Goal: Information Seeking & Learning: Learn about a topic

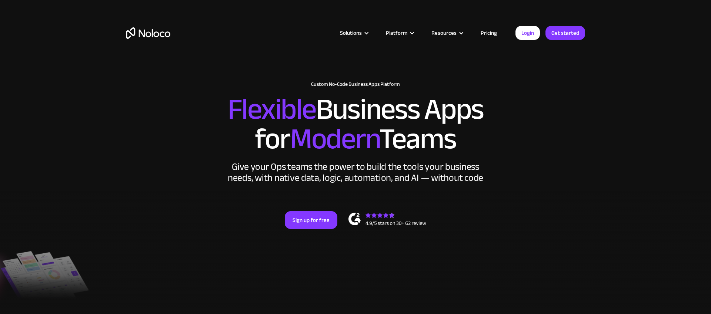
click at [488, 33] on link "Pricing" at bounding box center [488, 33] width 35 height 10
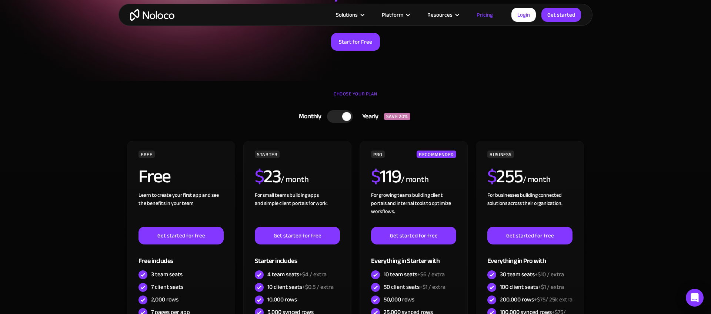
scroll to position [110, 0]
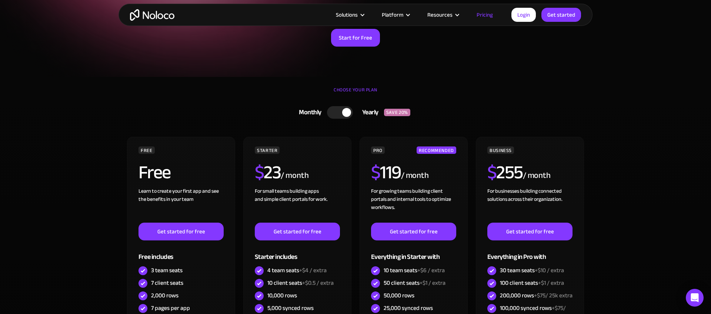
click at [336, 110] on div at bounding box center [340, 112] width 26 height 13
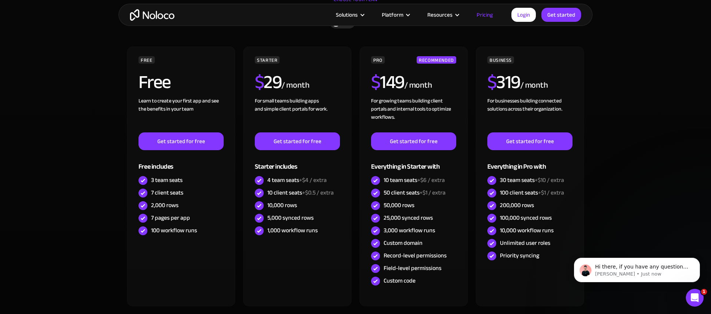
scroll to position [0, 0]
